Goal: Complete Application Form: Complete application form

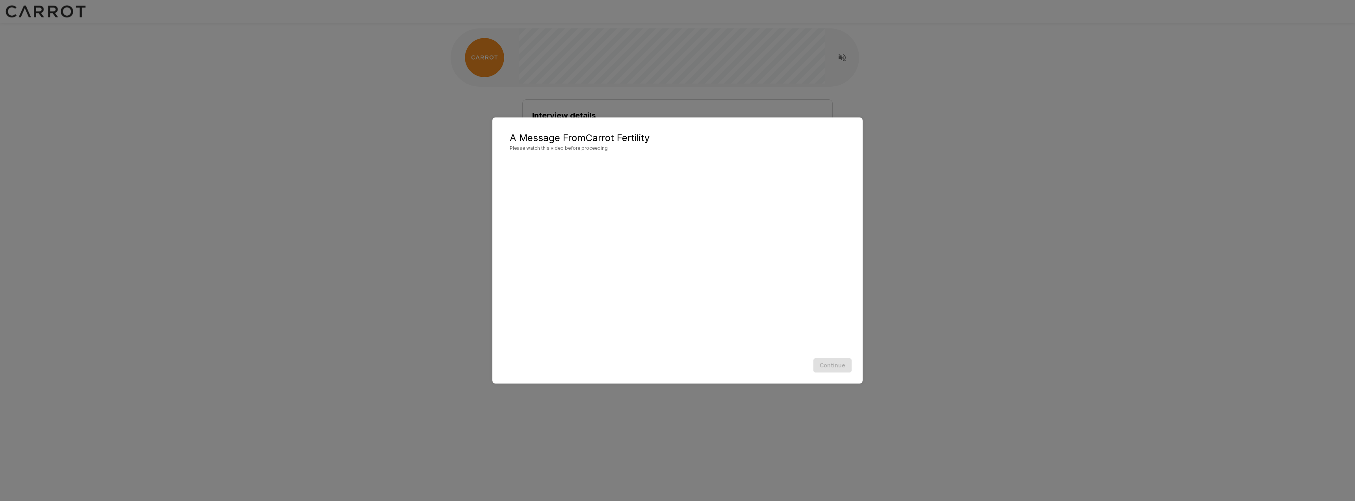
click at [841, 366] on div "Continue" at bounding box center [677, 365] width 354 height 21
click at [836, 367] on button "Continue" at bounding box center [832, 365] width 38 height 15
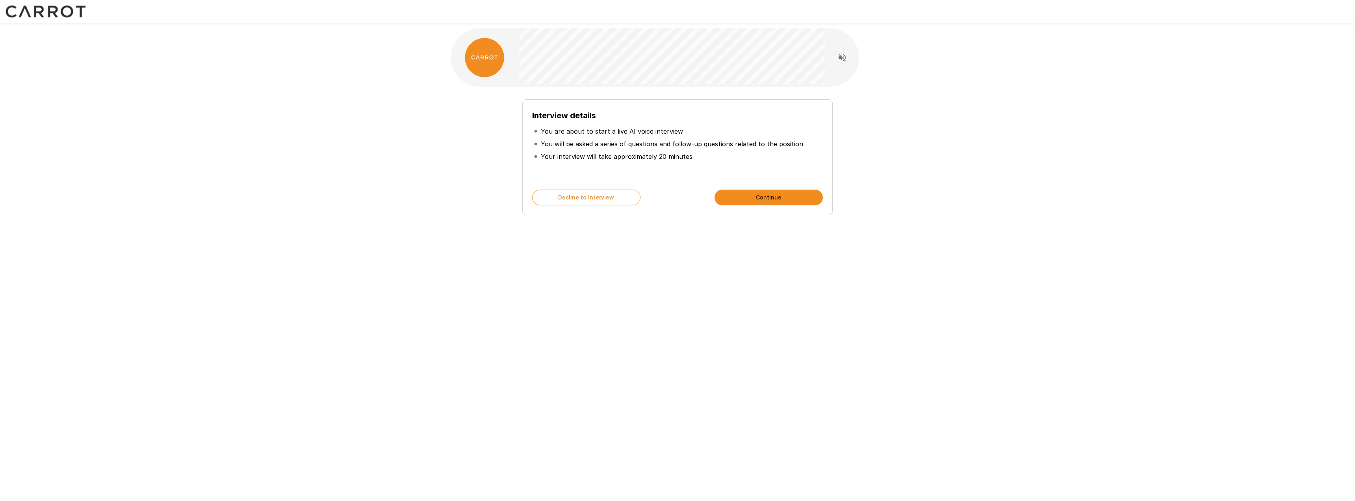
click at [782, 203] on button "Continue" at bounding box center [768, 197] width 108 height 16
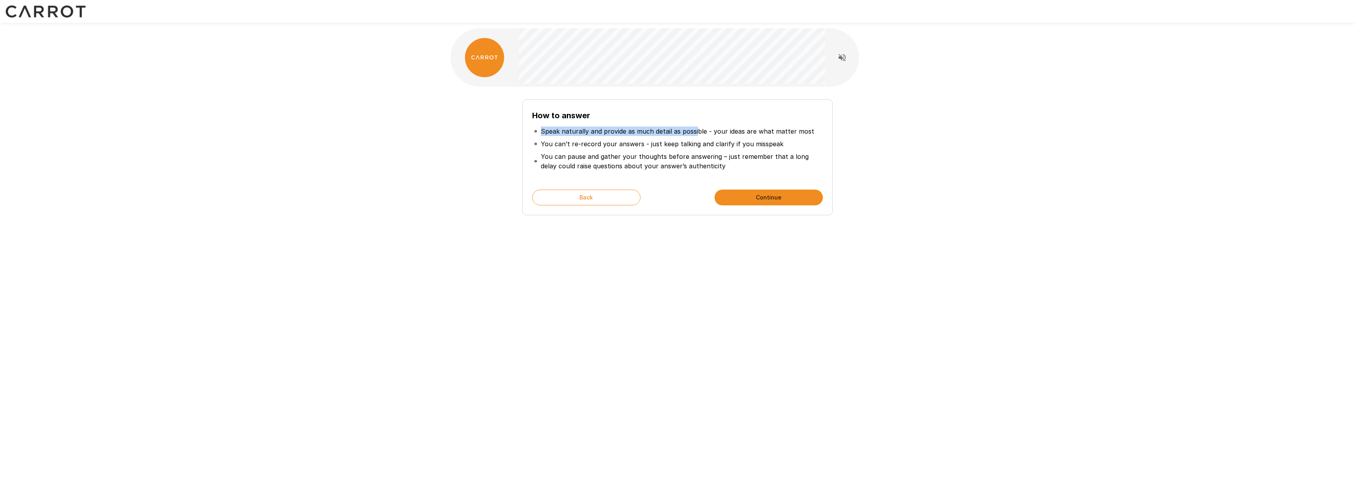
drag, startPoint x: 541, startPoint y: 128, endPoint x: 698, endPoint y: 125, distance: 156.8
click at [695, 124] on ul "Speak naturally and provide as much detail as possible - your ideas are what ma…" at bounding box center [677, 149] width 291 height 54
click at [718, 130] on p "Speak naturally and provide as much detail as possible - your ideas are what ma…" at bounding box center [677, 130] width 273 height 9
drag, startPoint x: 533, startPoint y: 147, endPoint x: 698, endPoint y: 139, distance: 165.2
click at [698, 139] on li "You can’t re-record your answers - just keep talking and clarify if you misspeak" at bounding box center [677, 143] width 291 height 13
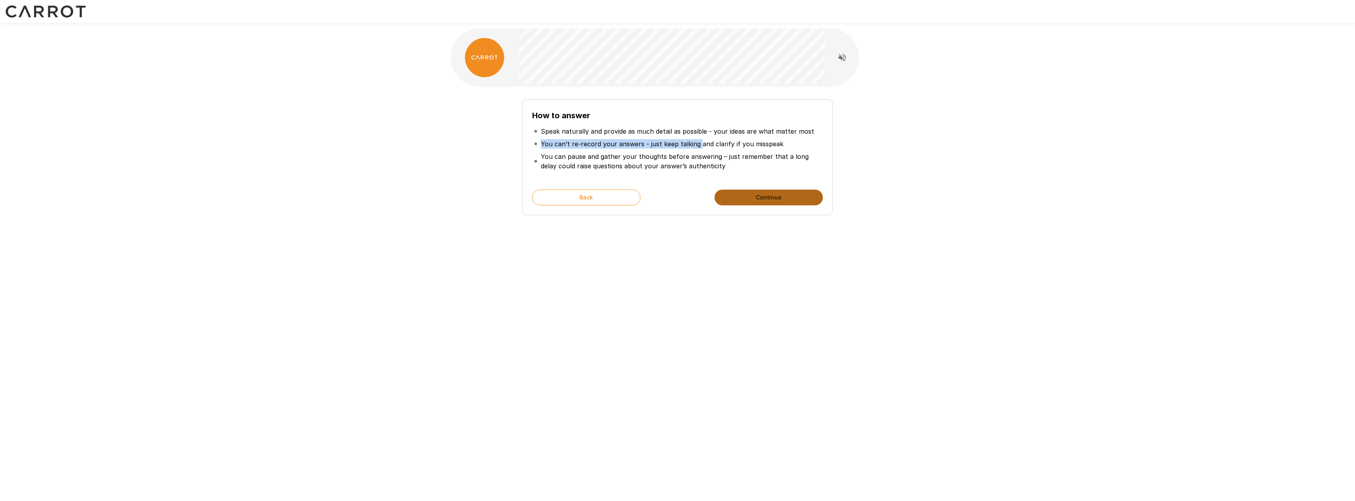
click at [744, 196] on button "Continue" at bounding box center [768, 197] width 108 height 16
click at [785, 202] on button "Start My Interview" at bounding box center [768, 197] width 108 height 16
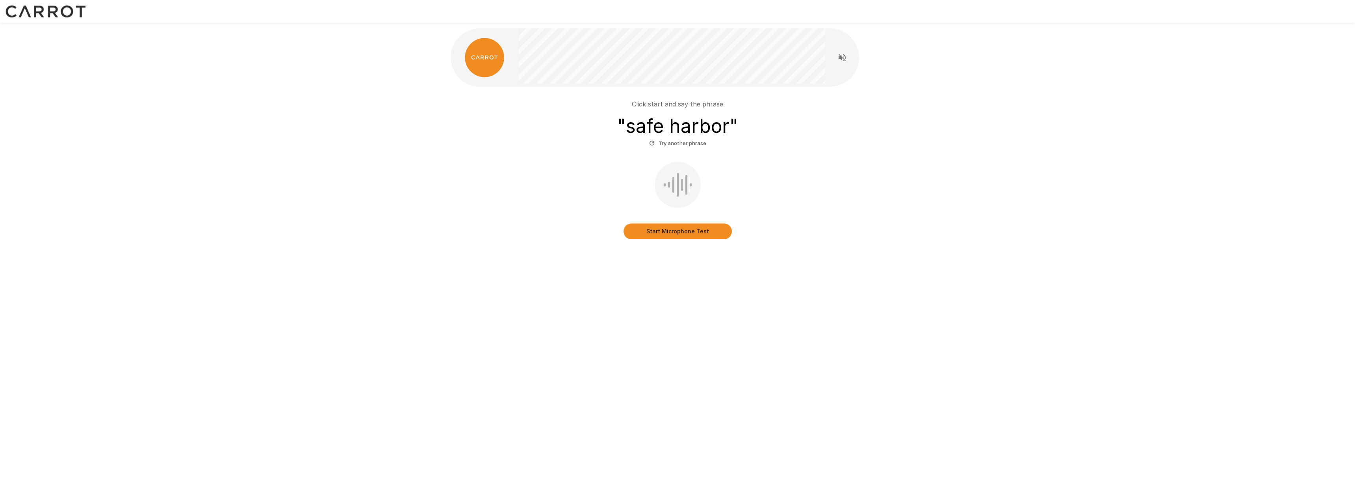
click at [670, 228] on button "Start Microphone Test" at bounding box center [677, 231] width 108 height 16
click at [675, 227] on button "Stop & Submit" at bounding box center [677, 231] width 108 height 16
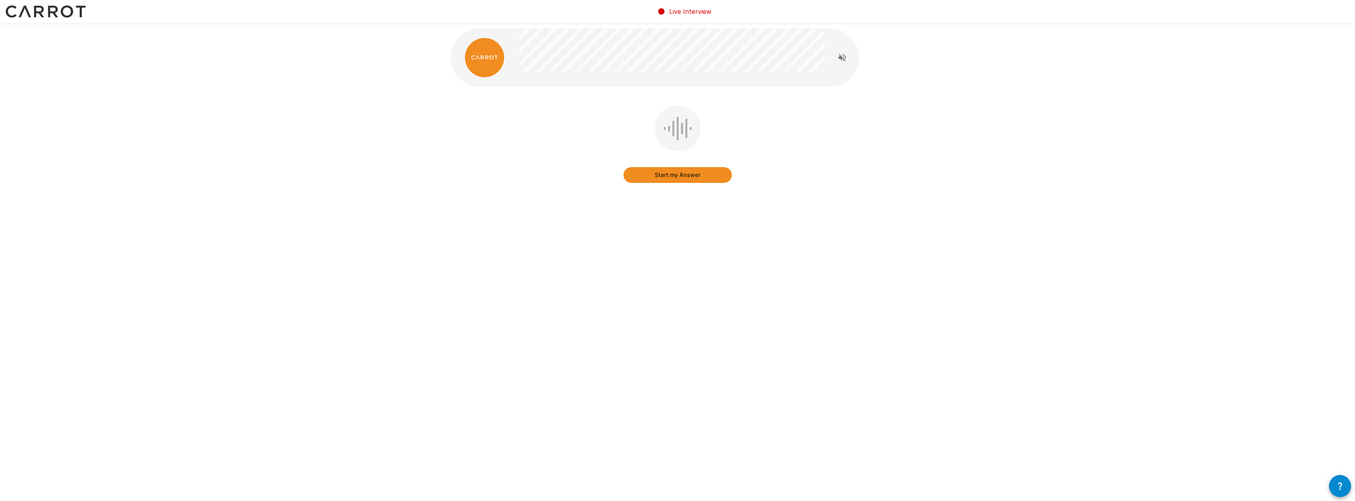
click at [680, 175] on button "Start my Answer" at bounding box center [677, 175] width 108 height 16
click at [670, 178] on button "Stop & Submit" at bounding box center [677, 175] width 108 height 16
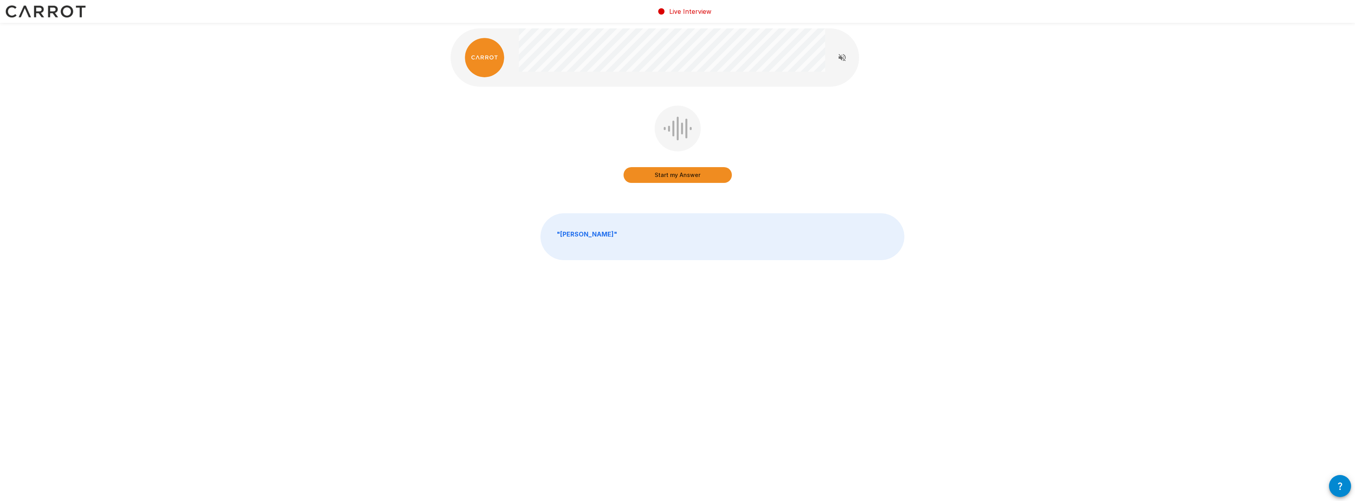
click at [670, 174] on button "Start my Answer" at bounding box center [677, 175] width 108 height 16
click at [674, 175] on button "Stop & Submit" at bounding box center [677, 175] width 108 height 16
click at [669, 175] on button "Start my Answer" at bounding box center [677, 175] width 108 height 16
click at [670, 176] on button "Stop & Submit" at bounding box center [677, 175] width 108 height 16
click at [687, 182] on button "Start my Answer" at bounding box center [677, 175] width 108 height 16
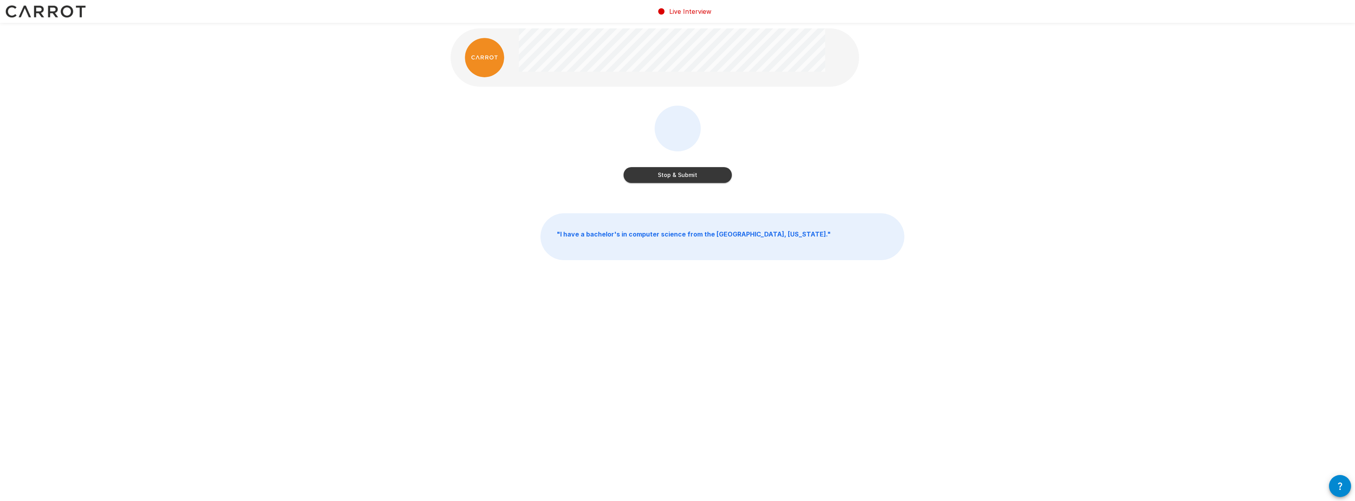
click at [670, 180] on button "Stop & Submit" at bounding box center [677, 175] width 108 height 16
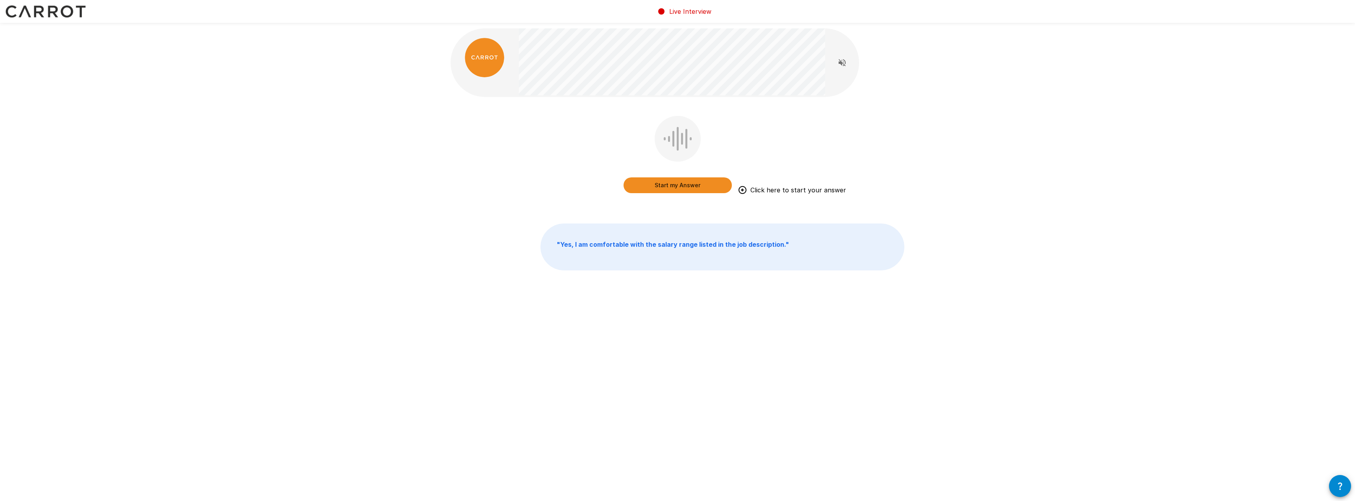
click at [683, 189] on button "Start my Answer" at bounding box center [677, 185] width 108 height 16
click at [671, 184] on button "Stop & Submit" at bounding box center [677, 185] width 108 height 16
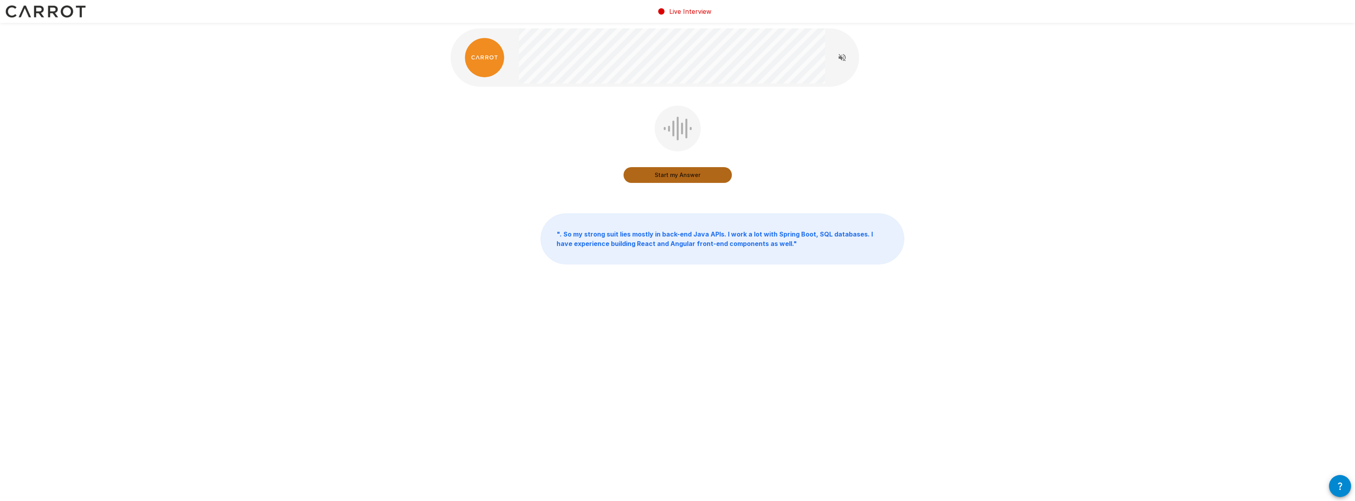
click at [668, 170] on button "Start my Answer" at bounding box center [677, 175] width 108 height 16
drag, startPoint x: 700, startPoint y: 184, endPoint x: 697, endPoint y: 179, distance: 6.2
click at [700, 184] on div "Stop & Submit" at bounding box center [677, 146] width 108 height 80
click at [693, 173] on button "Stop & Submit" at bounding box center [677, 175] width 108 height 16
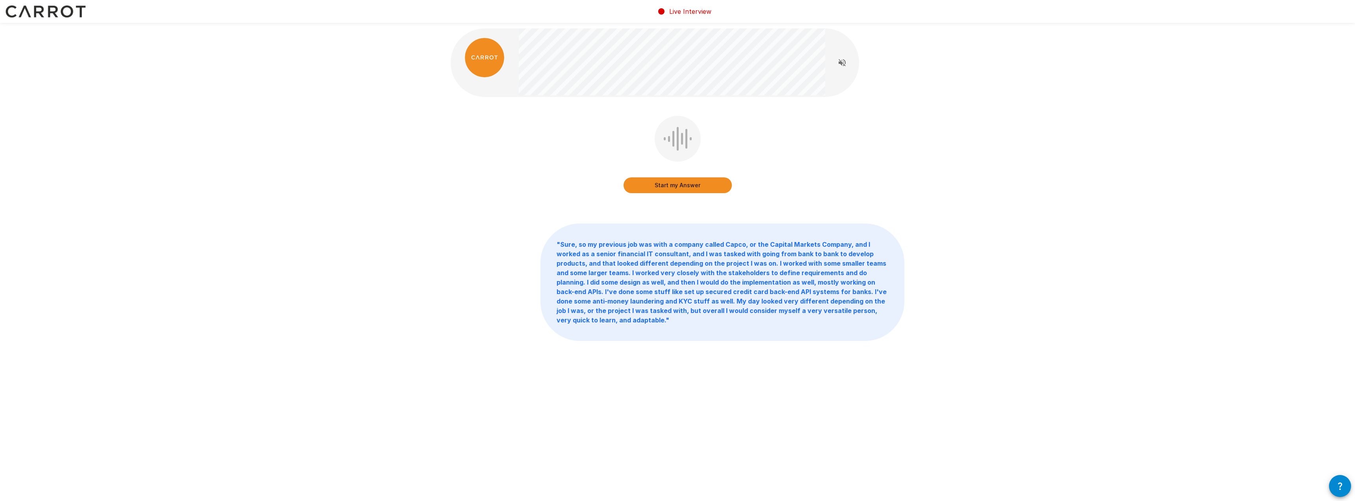
click at [685, 186] on button "Start my Answer" at bounding box center [677, 185] width 108 height 16
click at [655, 191] on button "Stop & Submit" at bounding box center [677, 185] width 108 height 16
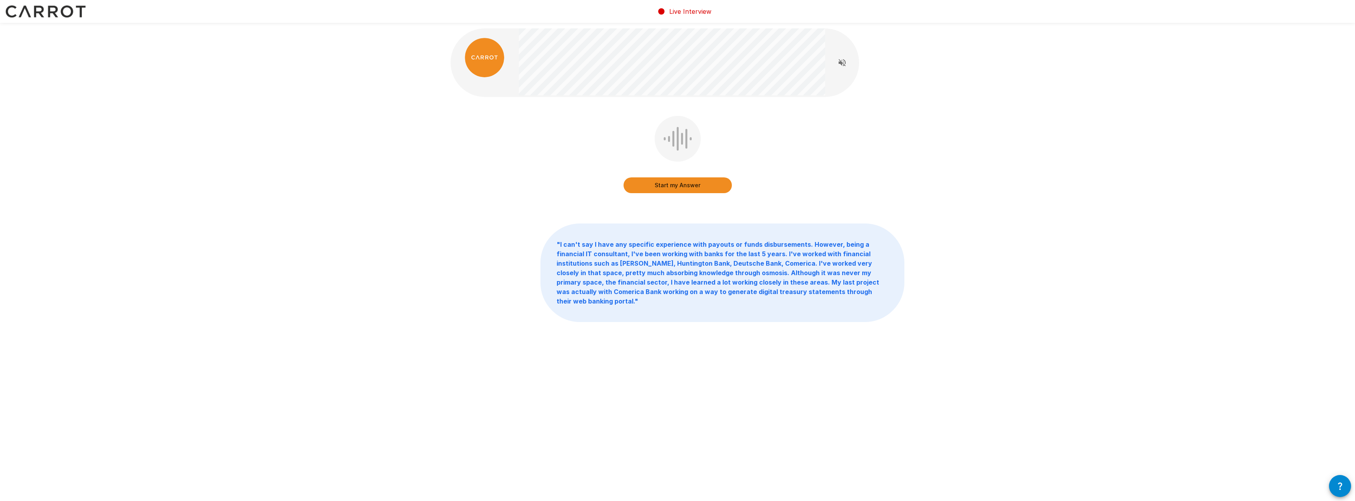
click at [664, 180] on button "Start my Answer" at bounding box center [677, 185] width 108 height 16
click at [670, 193] on button "Stop & Submit" at bounding box center [677, 185] width 108 height 16
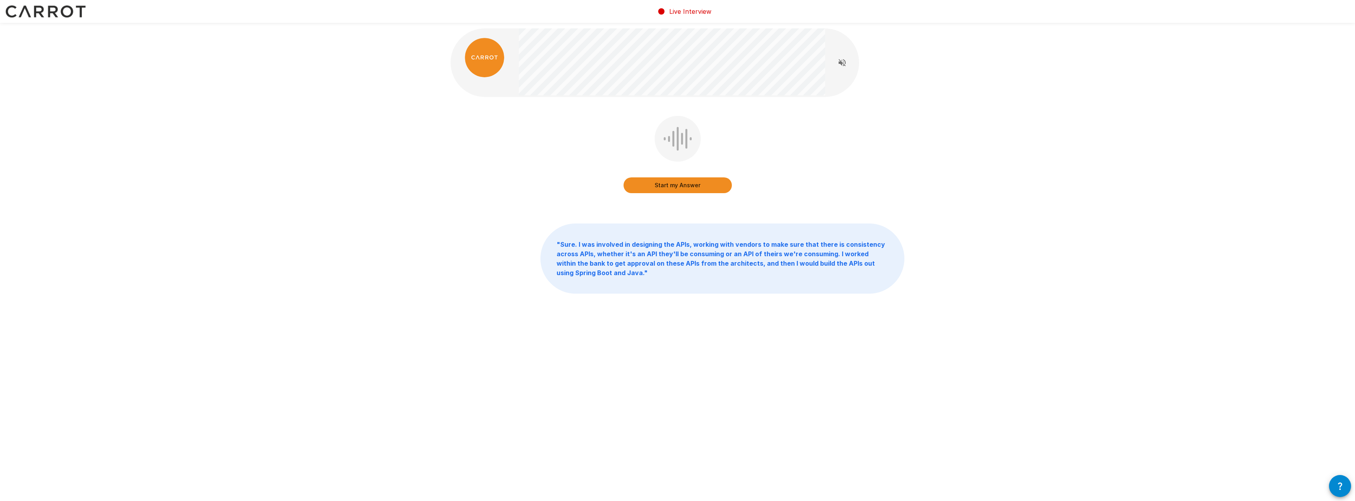
click at [672, 184] on button "Start my Answer" at bounding box center [677, 185] width 108 height 16
click at [678, 186] on button "Stop & Submit" at bounding box center [677, 185] width 108 height 16
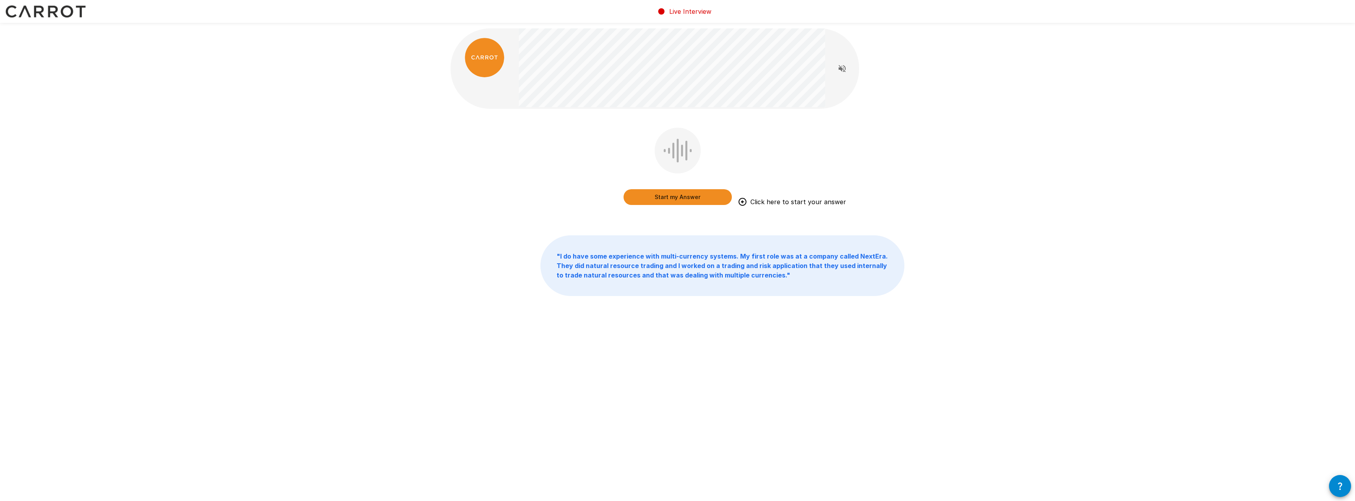
click at [683, 197] on button "Start my Answer" at bounding box center [677, 197] width 108 height 16
click at [683, 196] on button "Stop & Submit" at bounding box center [677, 197] width 108 height 16
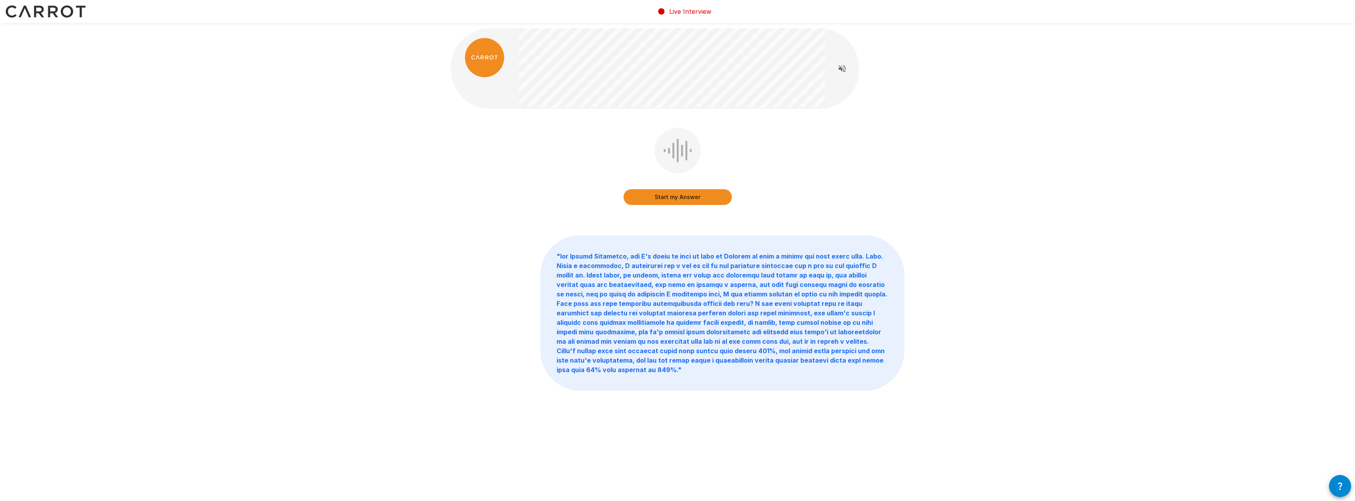
click at [604, 49] on div at bounding box center [655, 68] width 408 height 80
click at [676, 199] on button "Start my Answer" at bounding box center [677, 197] width 108 height 16
click at [667, 196] on button "Stop & Submit" at bounding box center [677, 197] width 108 height 16
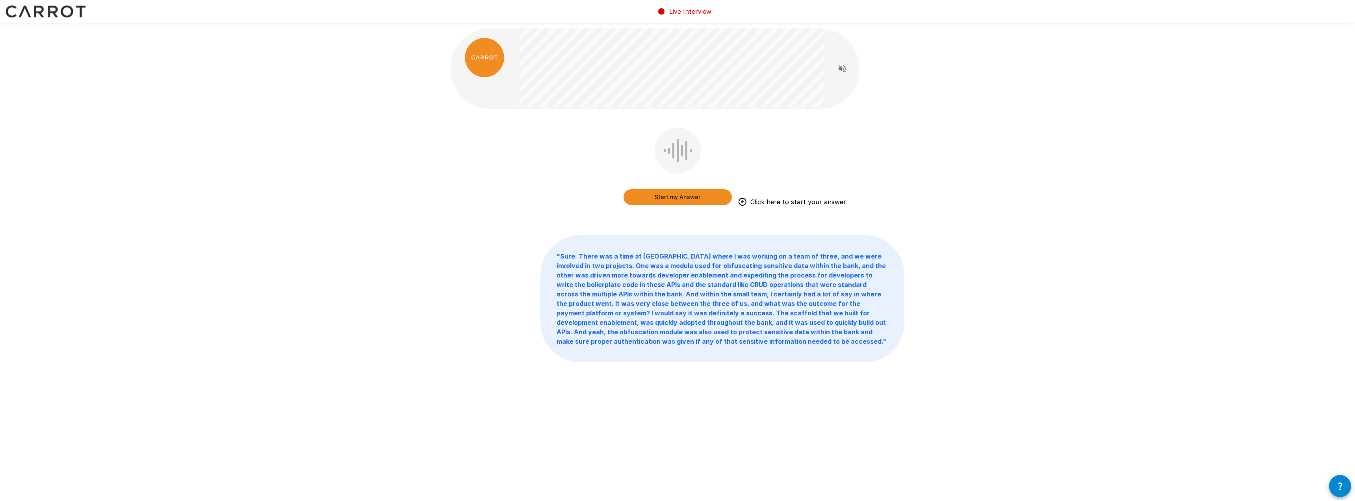
click at [682, 190] on button "Start my Answer" at bounding box center [677, 197] width 108 height 16
click at [673, 197] on button "Stop & Submit" at bounding box center [677, 197] width 108 height 16
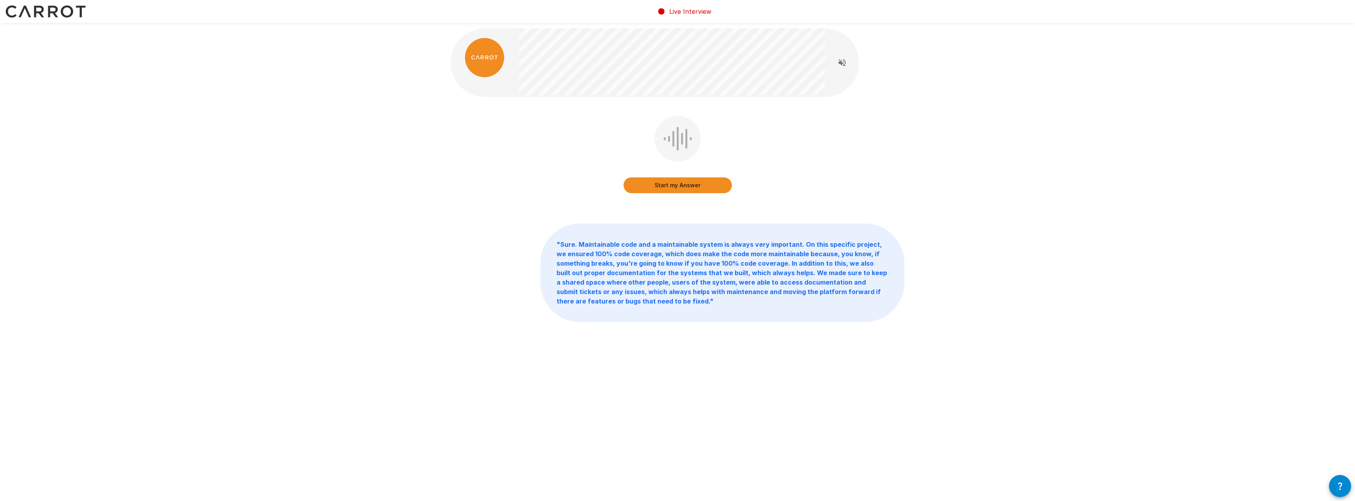
click at [661, 181] on button "Start my Answer" at bounding box center [677, 185] width 108 height 16
click at [651, 182] on button "Stop & Submit" at bounding box center [677, 185] width 108 height 16
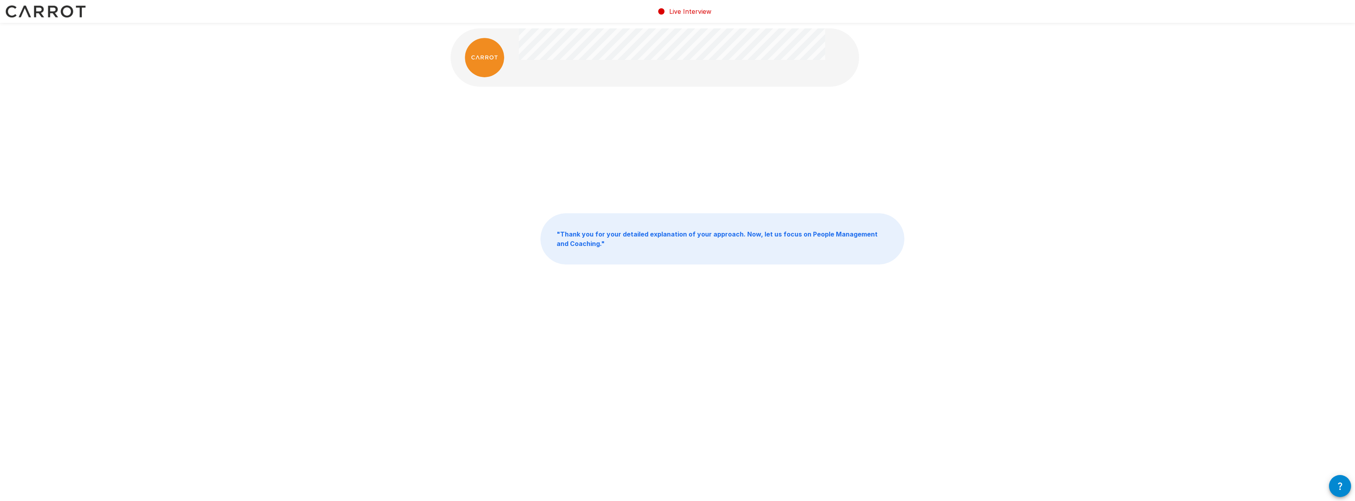
click at [595, 238] on p "" Thank you for your detailed explanation of your approach. Now, let us focus o…" at bounding box center [722, 238] width 363 height 50
click at [588, 245] on b "" Thank you for your detailed explanation of your approach. Now, let us focus o…" at bounding box center [717, 238] width 321 height 17
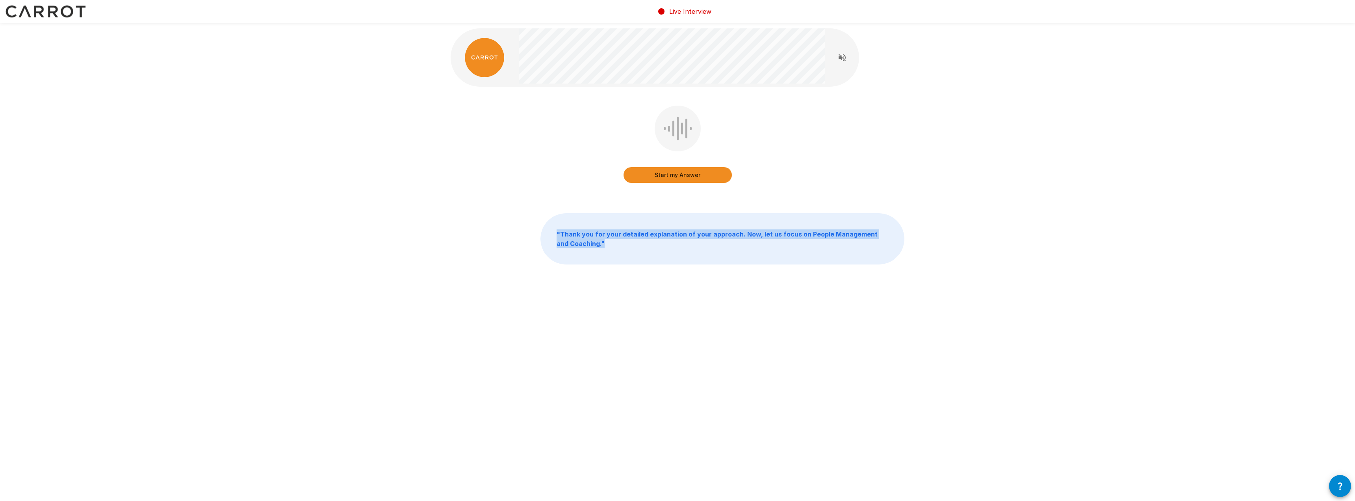
click at [475, 56] on img at bounding box center [484, 57] width 39 height 39
click at [608, 267] on div "Start my Answer " Thank you for your detailed explanation of your approach. Now…" at bounding box center [677, 163] width 473 height 327
click at [655, 173] on button "Start my Answer" at bounding box center [677, 175] width 108 height 16
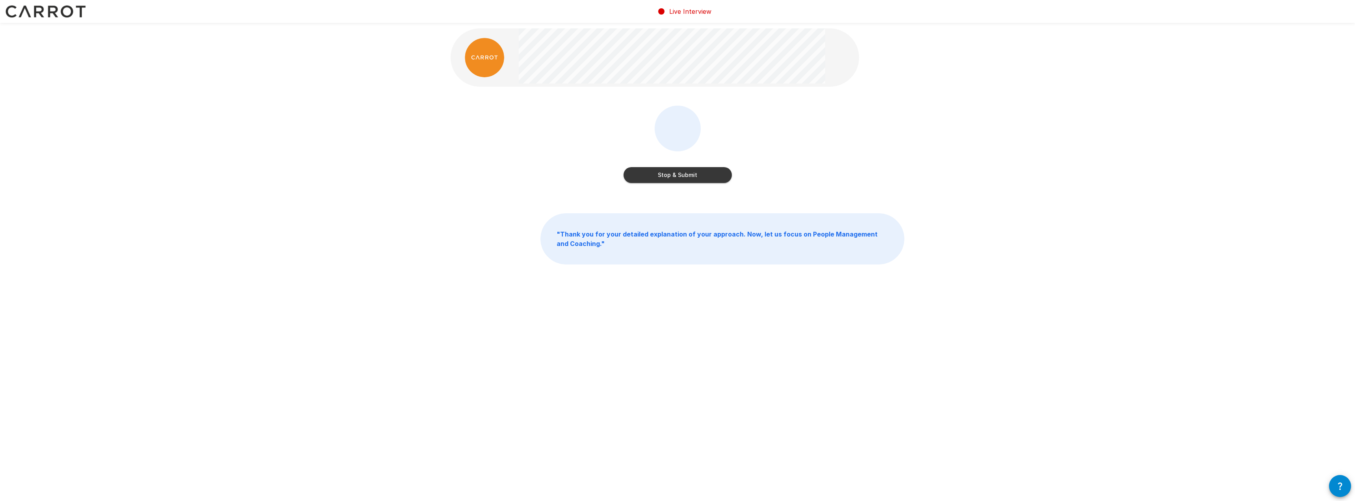
click at [662, 181] on button "Stop & Submit" at bounding box center [677, 175] width 108 height 16
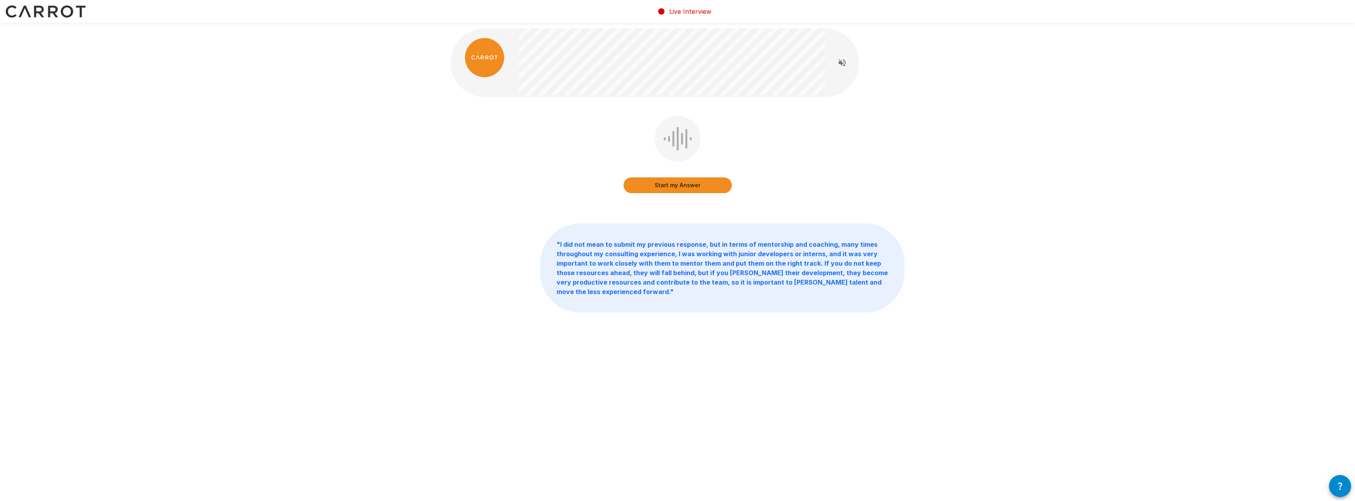
click at [656, 182] on button "Start my Answer" at bounding box center [677, 185] width 108 height 16
click at [655, 180] on button "Stop & Submit" at bounding box center [677, 185] width 108 height 16
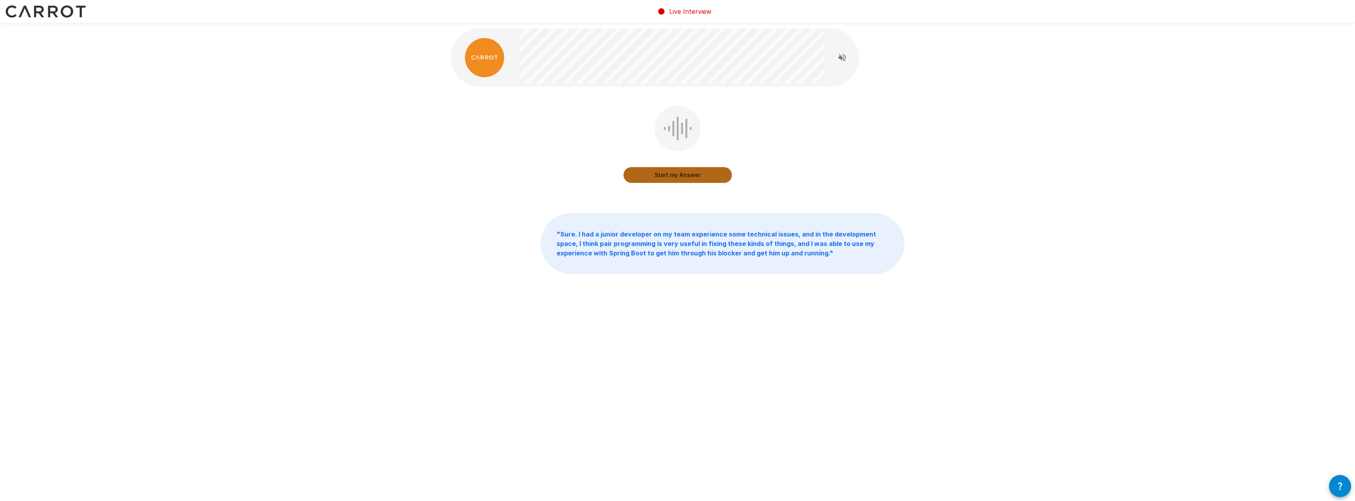
click at [666, 171] on button "Start my Answer" at bounding box center [677, 175] width 108 height 16
click at [714, 170] on button "Stop & Submit" at bounding box center [677, 175] width 108 height 16
click at [647, 175] on button "Start my Answer" at bounding box center [677, 175] width 108 height 16
click at [639, 173] on button "Stop & Submit" at bounding box center [677, 175] width 108 height 16
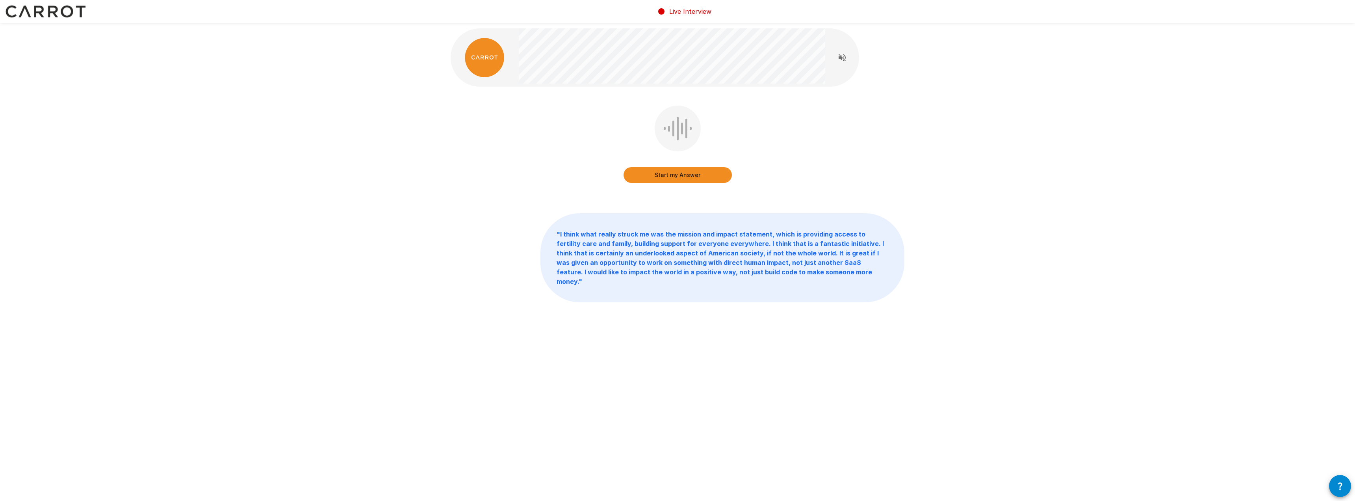
click at [684, 177] on button "Start my Answer" at bounding box center [677, 175] width 108 height 16
click at [681, 174] on button "Stop & Submit" at bounding box center [677, 175] width 108 height 16
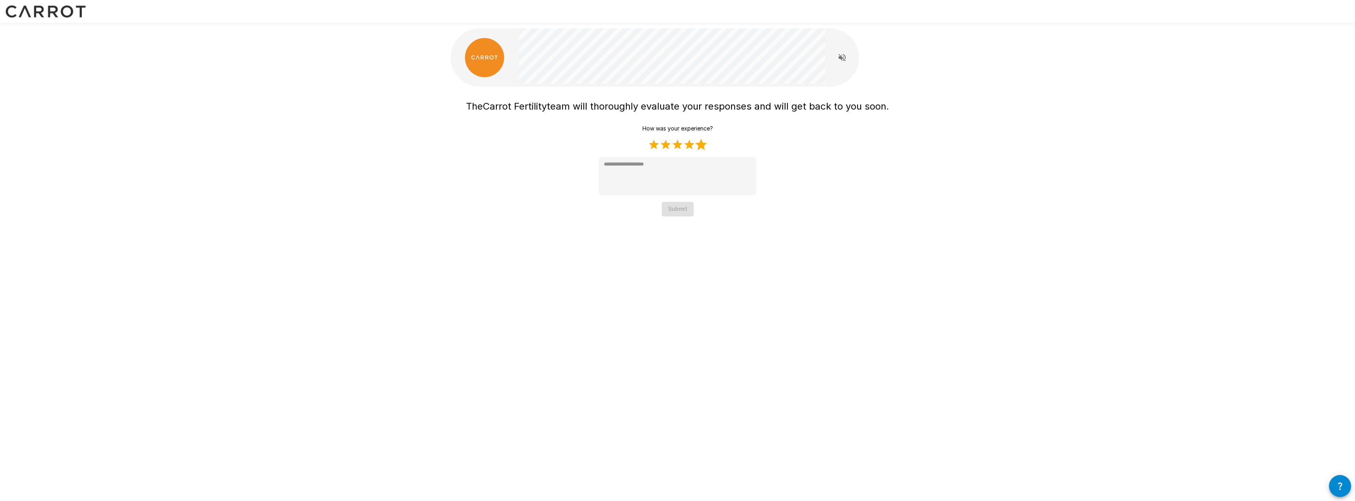
click at [702, 145] on label "5 Stars" at bounding box center [701, 145] width 12 height 12
type textarea "*"
click at [671, 198] on div "How was your experience? 1 Star 2 Stars 3 Stars 4 Stars 5 Stars Empty * Submit" at bounding box center [678, 168] width 158 height 95
click at [681, 208] on button "Submit" at bounding box center [678, 209] width 32 height 15
